Goal: Information Seeking & Learning: Learn about a topic

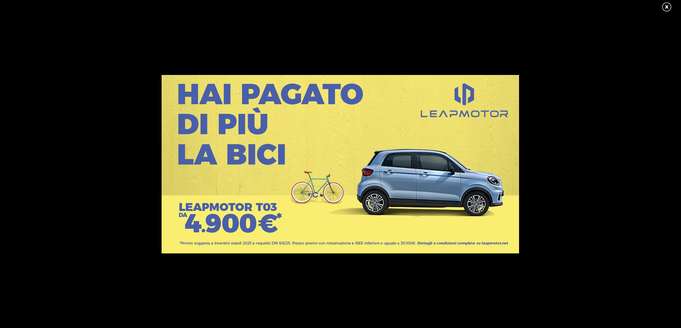
click at [667, 5] on link at bounding box center [670, 7] width 18 height 11
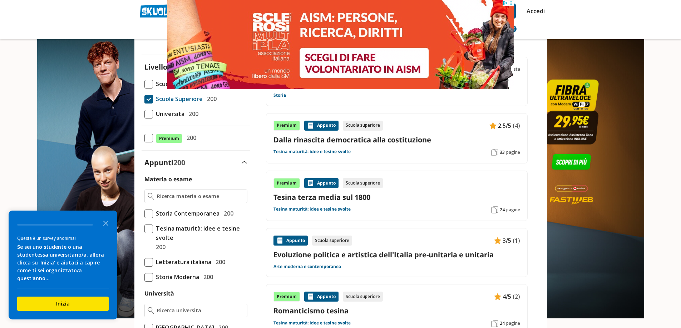
scroll to position [70, 0]
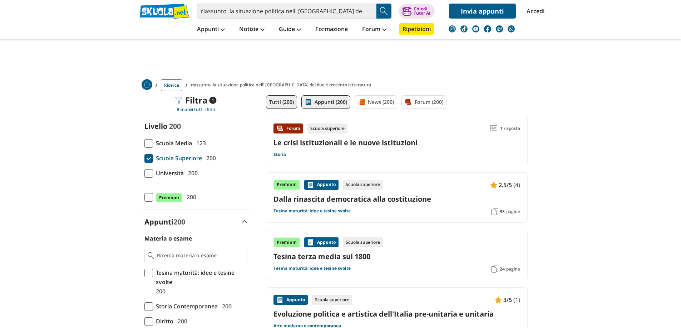
click at [317, 107] on link "Appunti (200)" at bounding box center [325, 102] width 49 height 14
click at [320, 101] on link "Appunti (200)" at bounding box center [325, 102] width 49 height 14
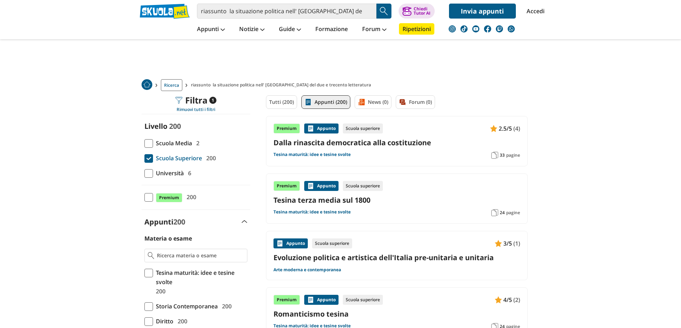
click at [345, 154] on link "Tesina maturità: idee e tesine svolte" at bounding box center [311, 155] width 77 height 6
